Goal: Entertainment & Leisure: Consume media (video, audio)

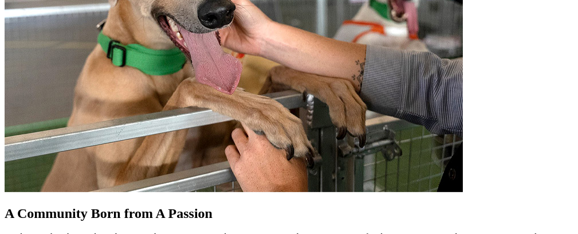
scroll to position [1038, 0]
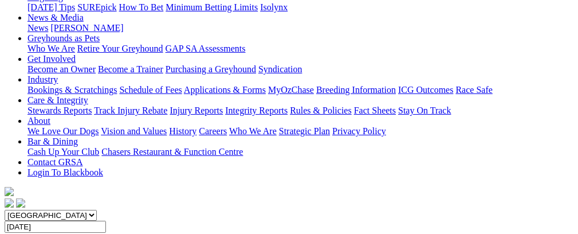
scroll to position [95, 0]
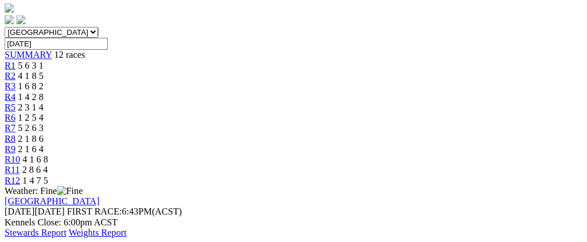
scroll to position [327, 0]
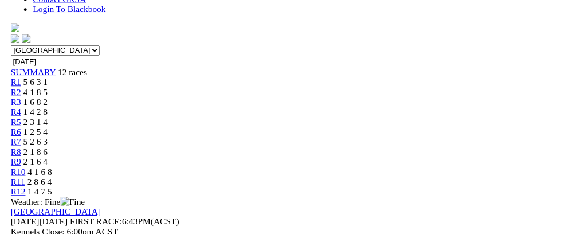
scroll to position [0, 0]
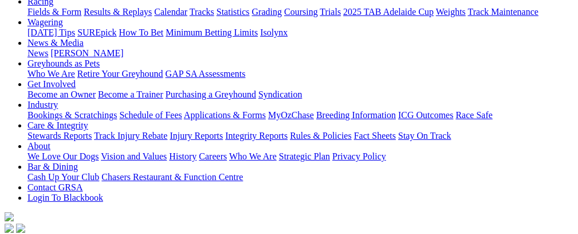
scroll to position [104, 0]
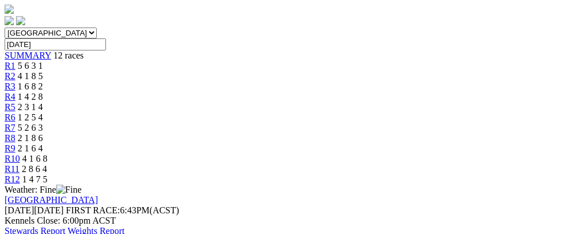
scroll to position [367, 0]
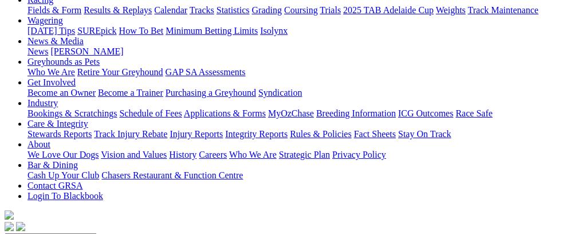
scroll to position [65, 0]
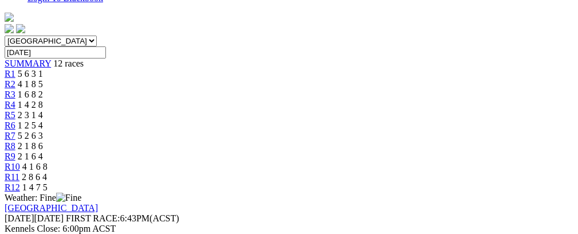
scroll to position [347, 0]
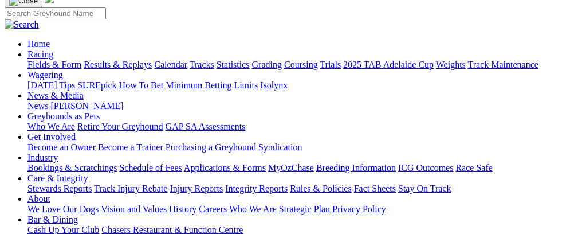
scroll to position [61, 0]
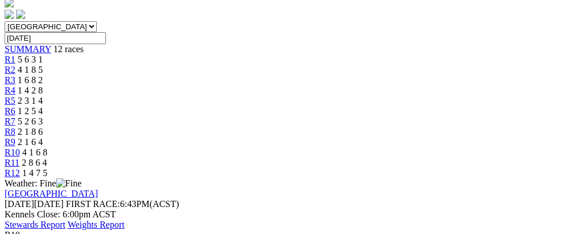
scroll to position [365, 0]
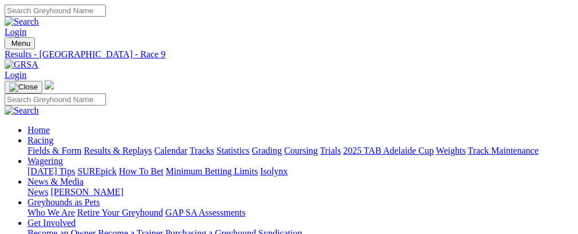
scroll to position [27, 0]
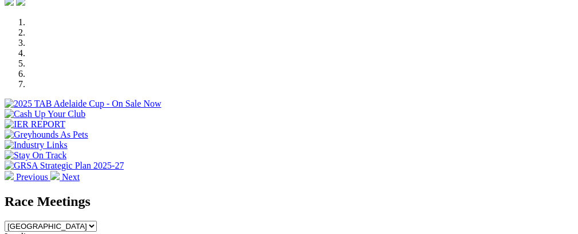
scroll to position [341, 0]
